Goal: Information Seeking & Learning: Check status

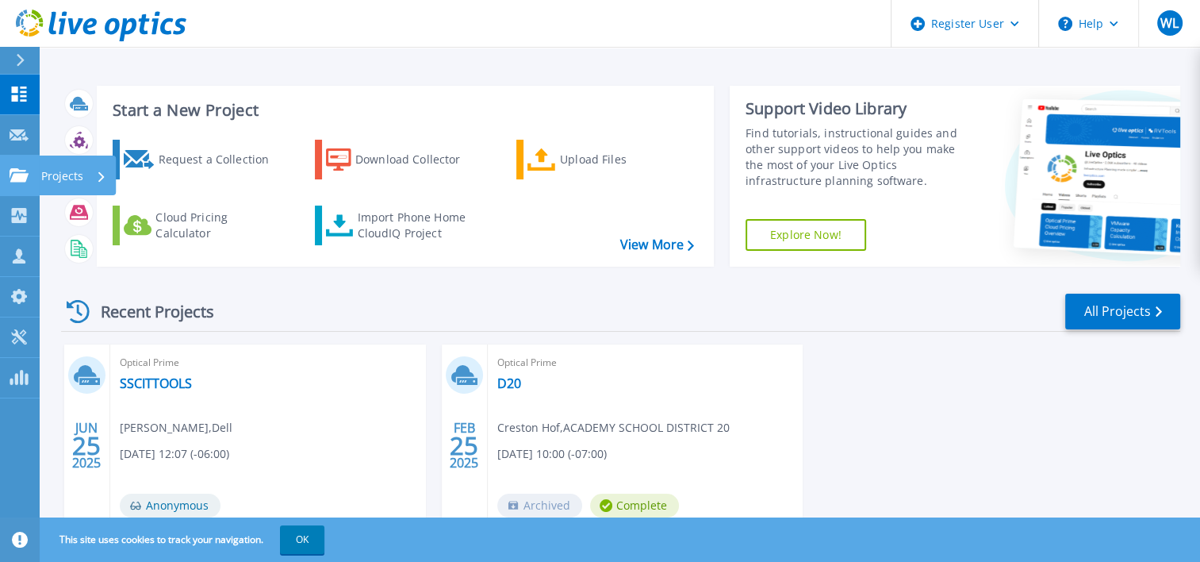
click at [16, 186] on link "Projects Projects" at bounding box center [20, 175] width 40 height 40
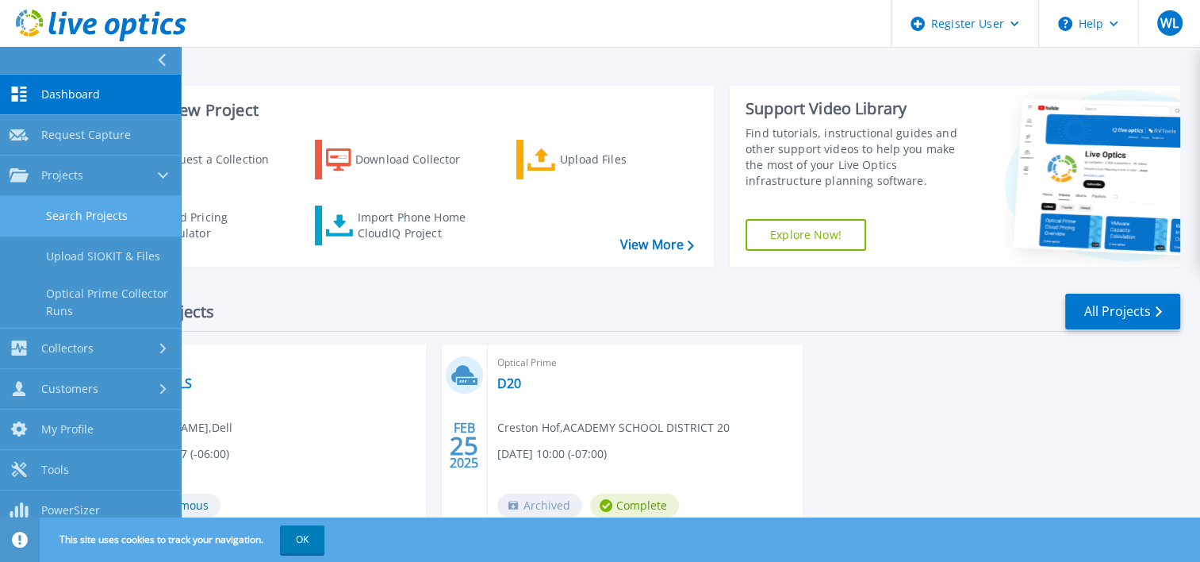
click at [71, 215] on link "Search Projects" at bounding box center [90, 216] width 181 height 40
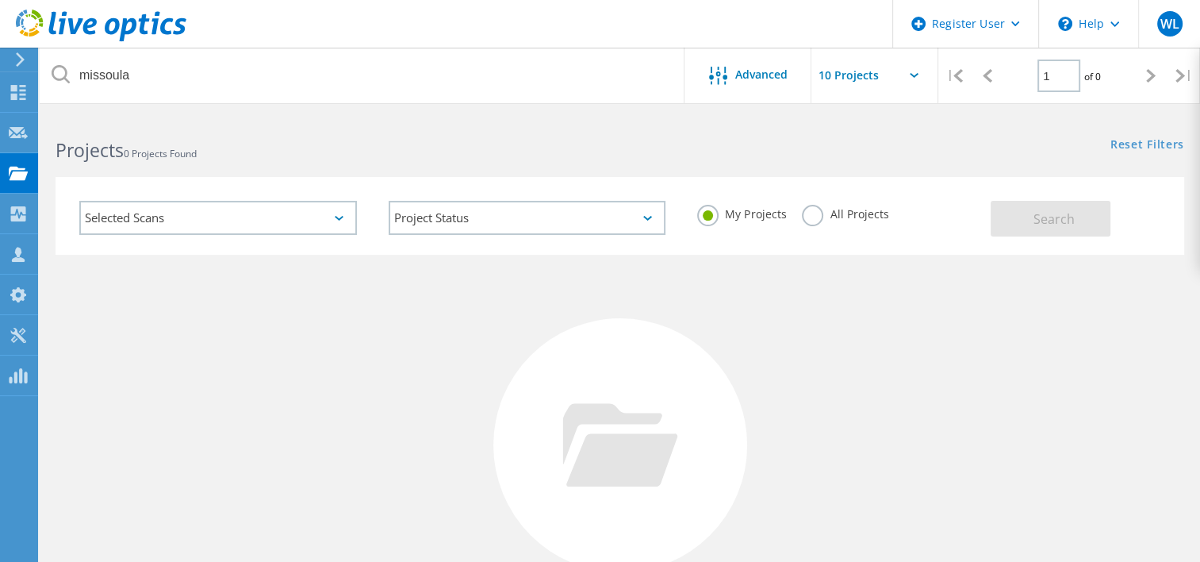
click at [827, 220] on div "All Projects" at bounding box center [845, 216] width 86 height 23
click at [821, 219] on label "All Projects" at bounding box center [845, 212] width 86 height 15
click at [0, 0] on input "All Projects" at bounding box center [0, 0] width 0 height 0
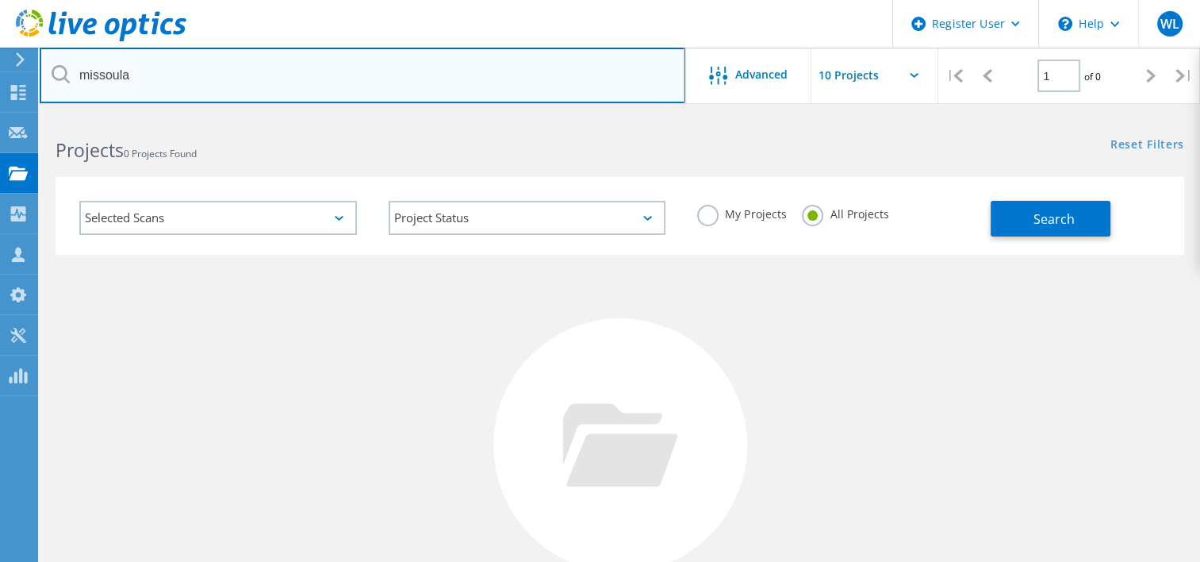
click at [517, 87] on input "missoula" at bounding box center [363, 76] width 646 height 56
paste input "[GEOGRAPHIC_DATA]"
click at [457, 84] on input "[GEOGRAPHIC_DATA]" at bounding box center [363, 76] width 646 height 56
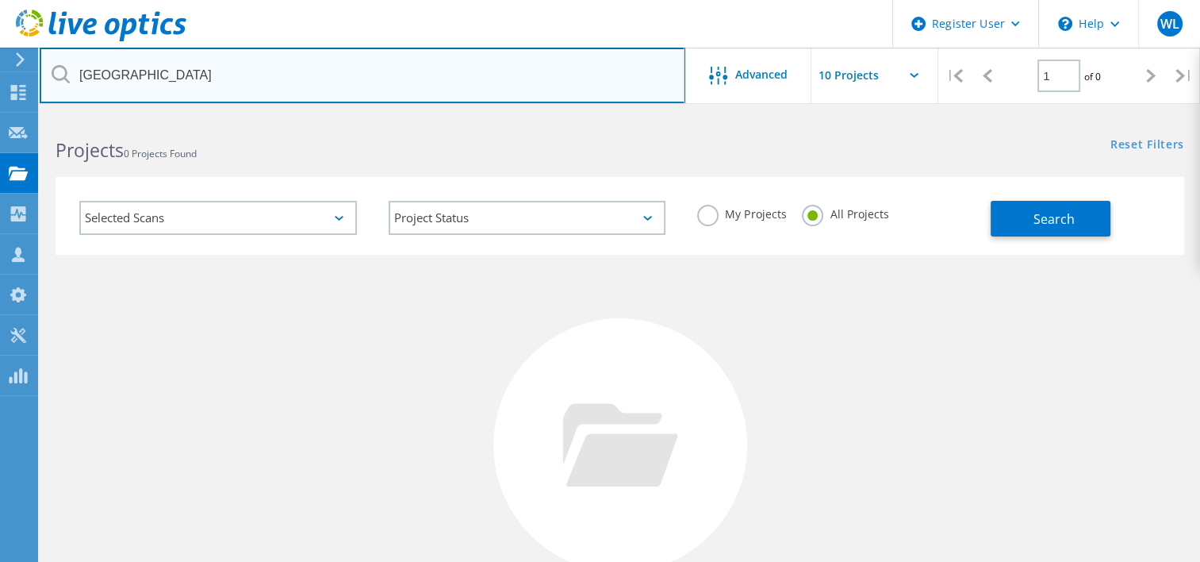
paste input "text"
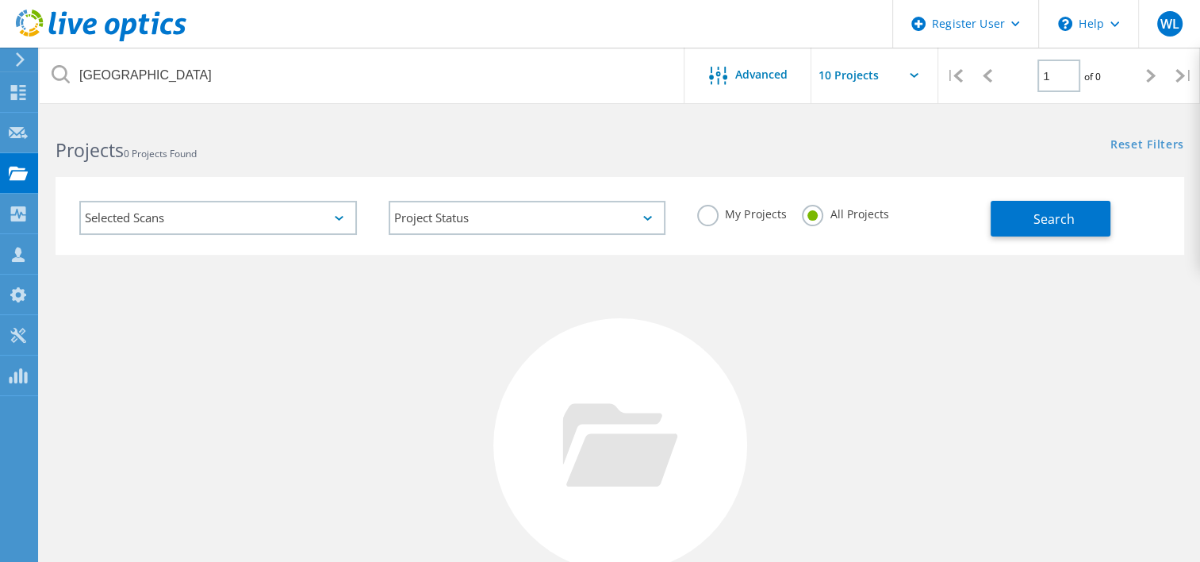
click at [457, 159] on h2 "Projects 0 Projects Found" at bounding box center [330, 150] width 548 height 26
click at [1031, 232] on button "Search" at bounding box center [1051, 219] width 120 height 36
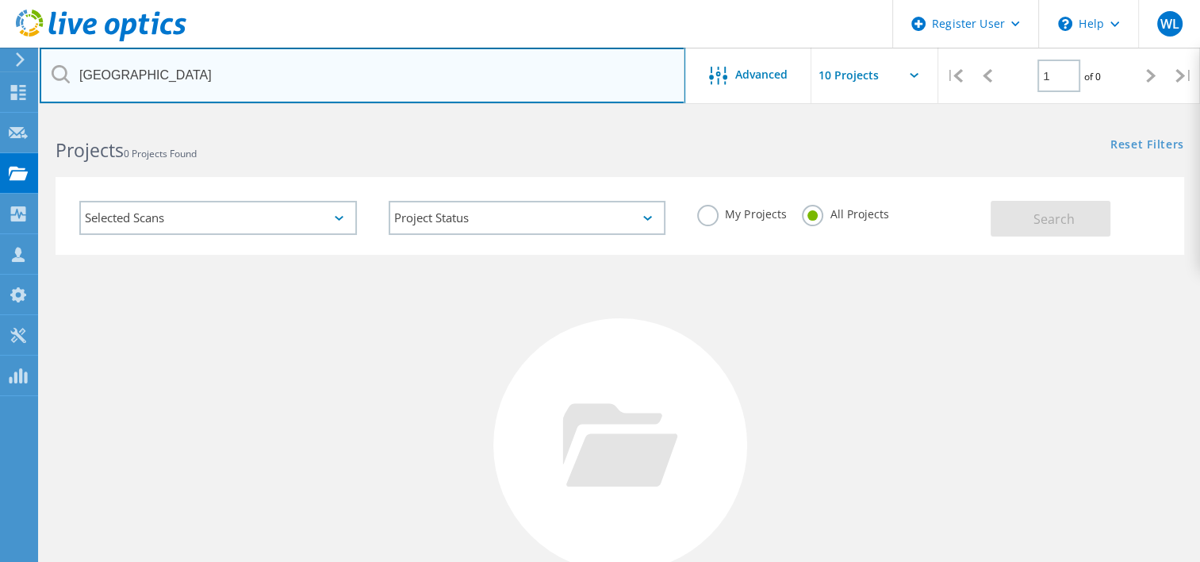
click at [303, 75] on input "[GEOGRAPHIC_DATA]" at bounding box center [363, 76] width 646 height 56
click at [302, 74] on input "[GEOGRAPHIC_DATA]" at bounding box center [363, 76] width 646 height 56
paste input "[EMAIL_ADDRESS][DOMAIN_NAME]"
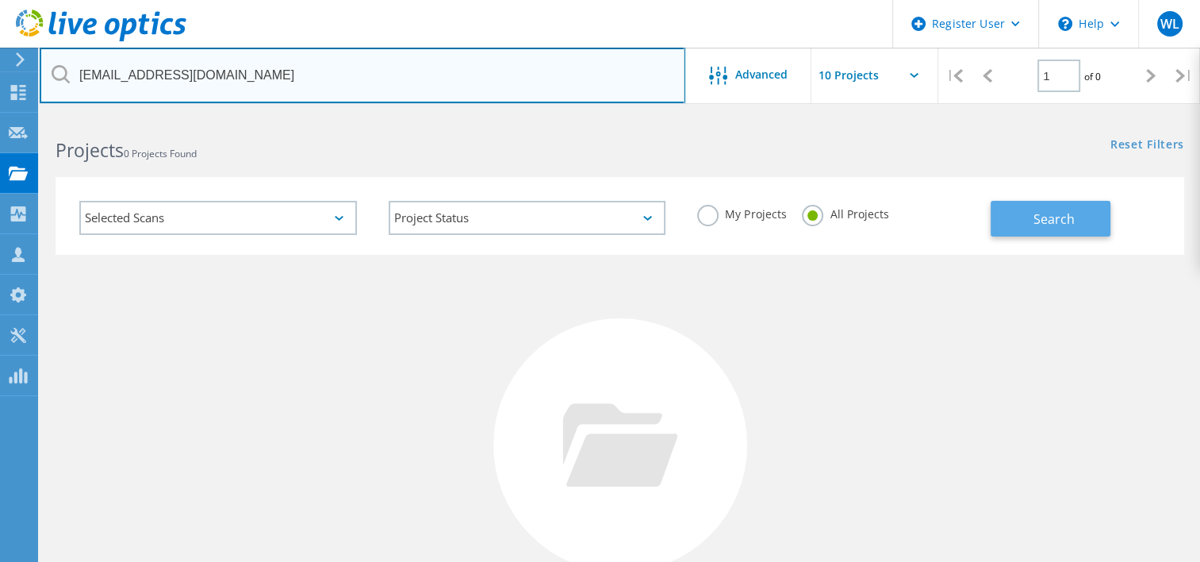
type input "[EMAIL_ADDRESS][DOMAIN_NAME]"
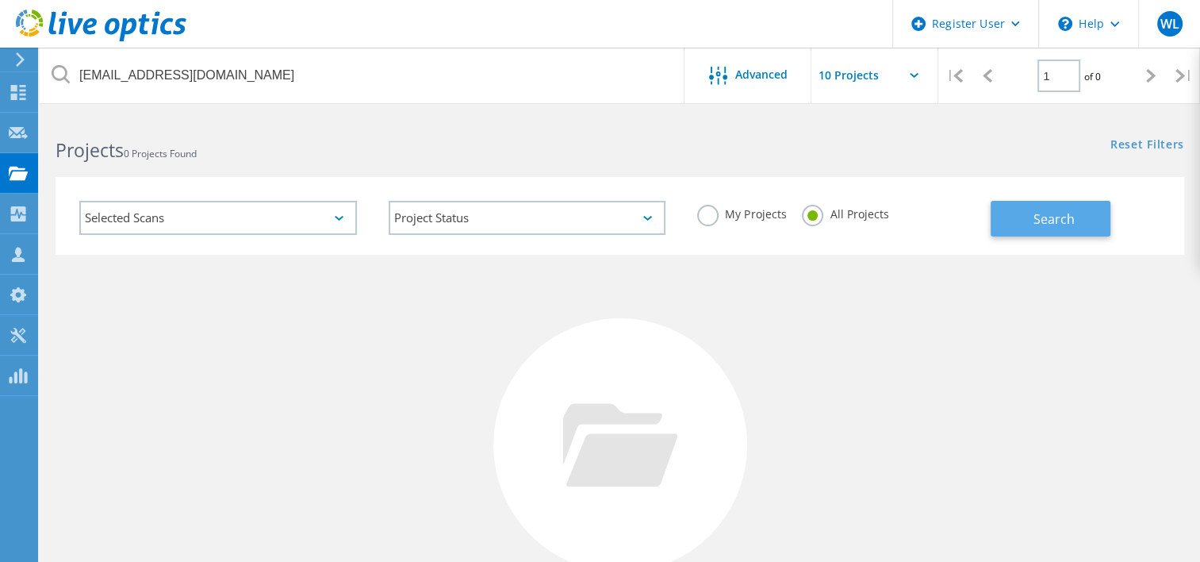
click at [1062, 213] on span "Search" at bounding box center [1054, 218] width 41 height 17
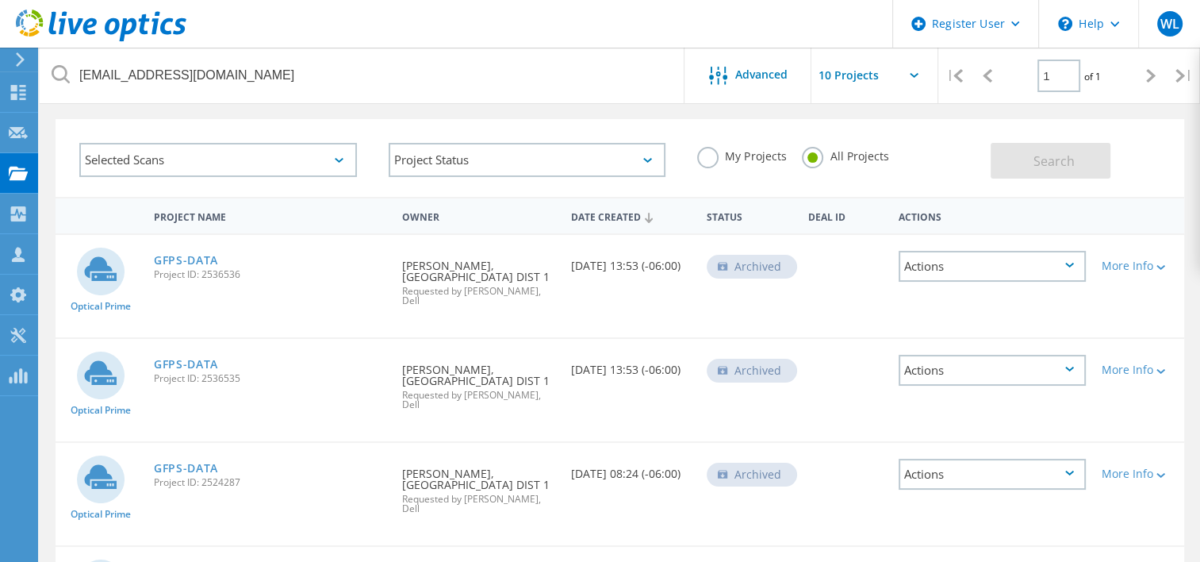
scroll to position [55, 0]
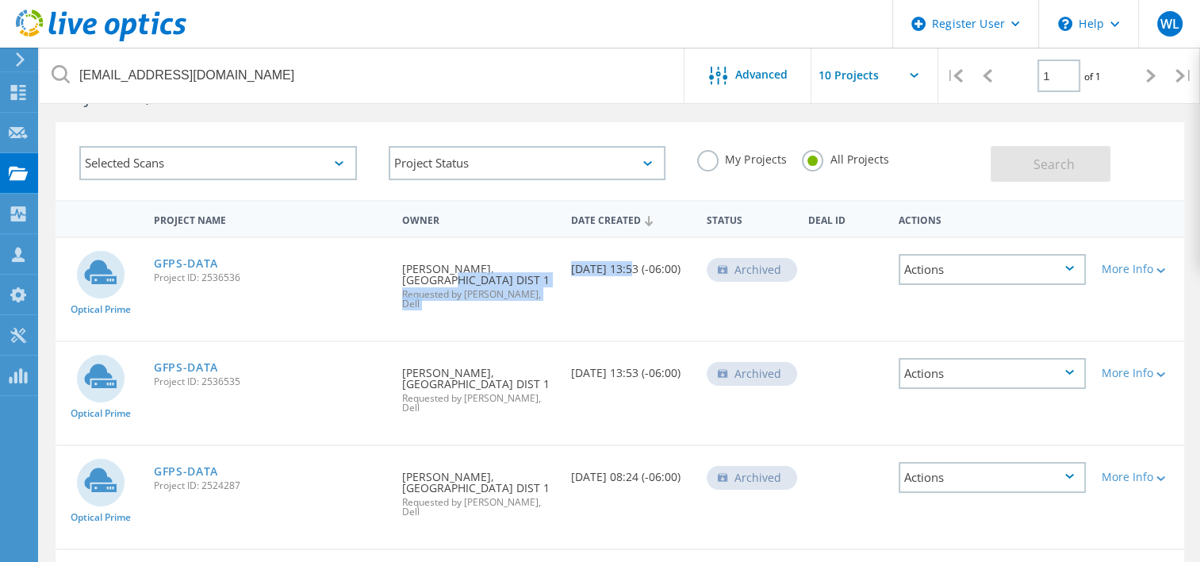
drag, startPoint x: 630, startPoint y: 267, endPoint x: 562, endPoint y: 267, distance: 68.2
click at [562, 267] on div "Optical Prime GFPS-DATA Project ID: 2536536 Requested By [PERSON_NAME], [GEOGRA…" at bounding box center [620, 289] width 1129 height 102
drag, startPoint x: 562, startPoint y: 267, endPoint x: 447, endPoint y: 123, distance: 184.0
click at [447, 123] on div "Selected Scans Project Status In Progress Complete Published Anonymous Archived…" at bounding box center [620, 161] width 1129 height 78
drag, startPoint x: 543, startPoint y: 292, endPoint x: 478, endPoint y: 287, distance: 65.2
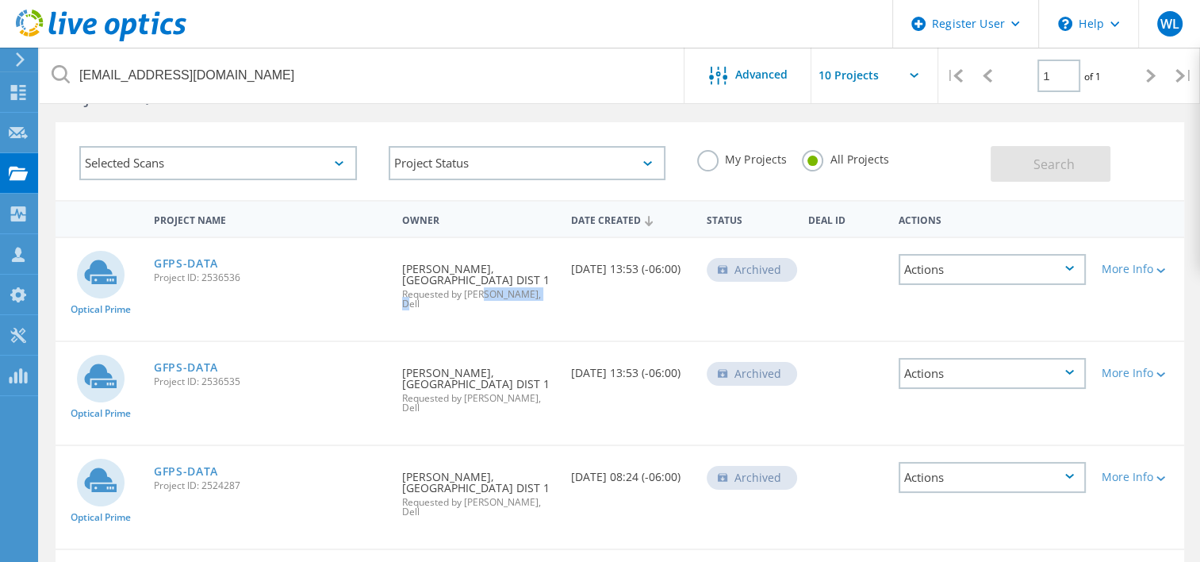
click at [478, 290] on span "Requested by [PERSON_NAME], Dell" at bounding box center [478, 299] width 153 height 19
click at [396, 122] on div "Selected Scans Project Status In Progress Complete Published Anonymous Archived…" at bounding box center [620, 161] width 1129 height 78
click at [748, 265] on div "Archived" at bounding box center [752, 270] width 90 height 24
click at [1117, 264] on div "More Info" at bounding box center [1139, 268] width 75 height 11
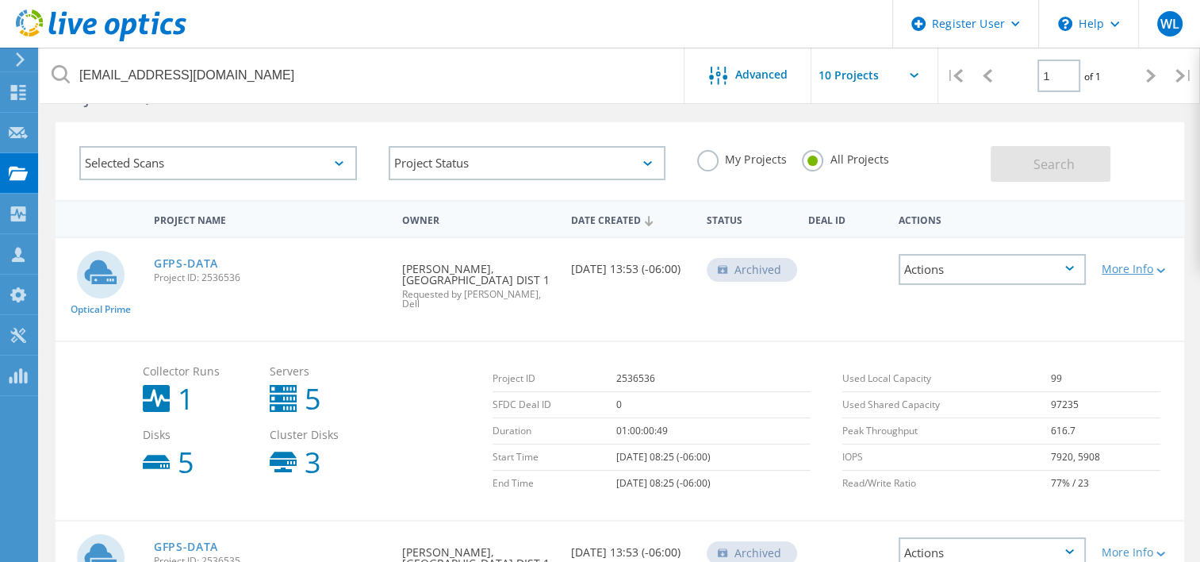
click at [1117, 264] on div "More Info" at bounding box center [1139, 268] width 75 height 11
